Goal: Task Accomplishment & Management: Manage account settings

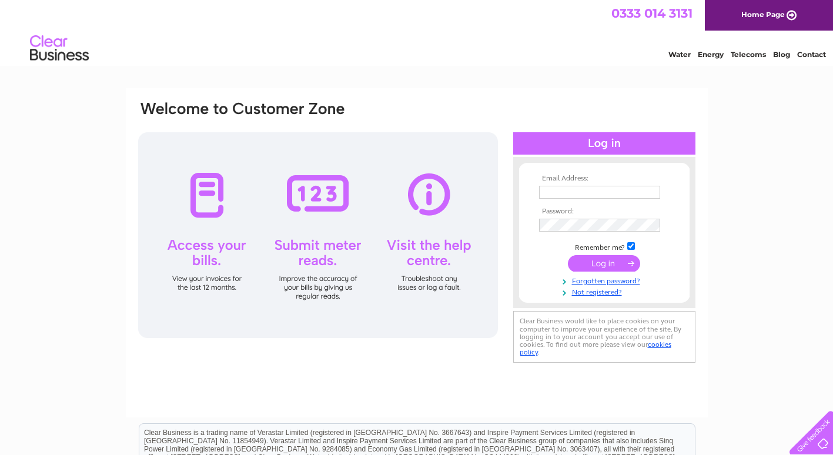
type input "[EMAIL_ADDRESS][DOMAIN_NAME]"
click at [616, 266] on input "submit" at bounding box center [604, 263] width 72 height 16
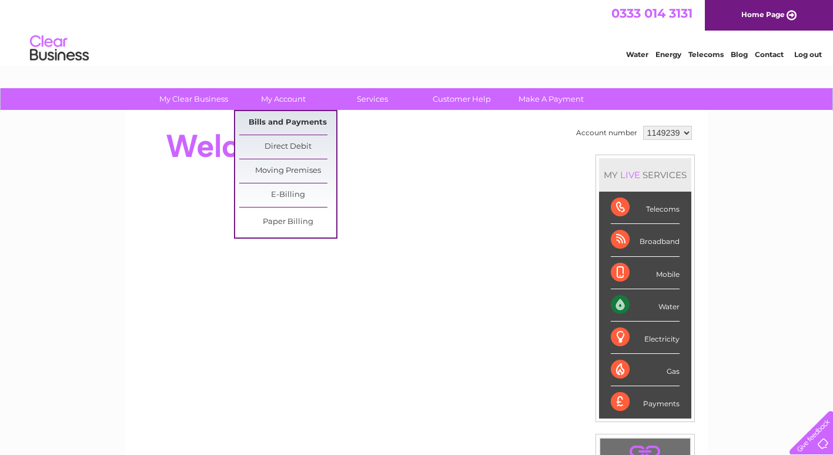
click at [291, 121] on link "Bills and Payments" at bounding box center [287, 123] width 97 height 24
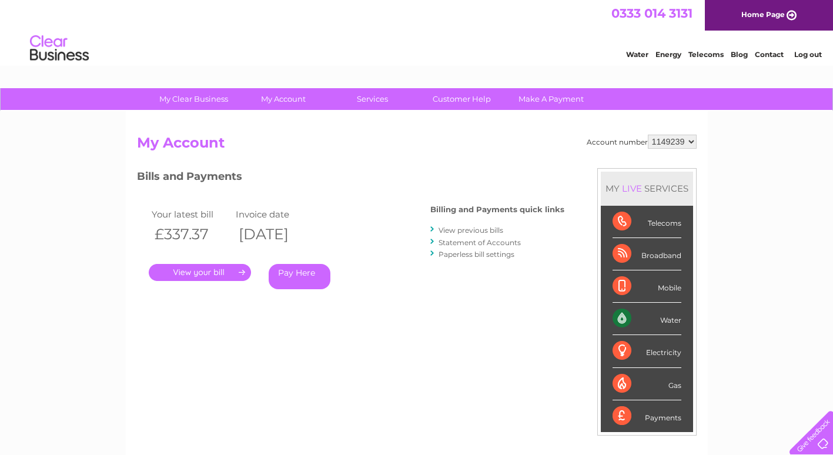
click at [193, 271] on link "." at bounding box center [200, 272] width 102 height 17
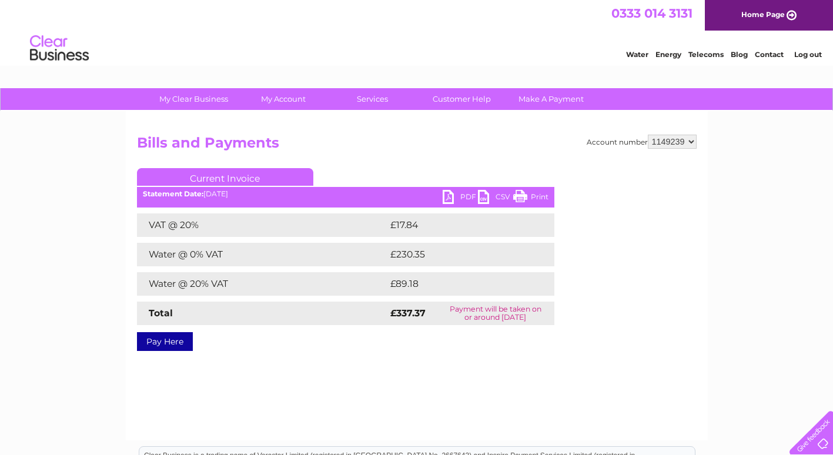
click at [449, 201] on link "PDF" at bounding box center [460, 198] width 35 height 17
